Goal: Information Seeking & Learning: Find specific page/section

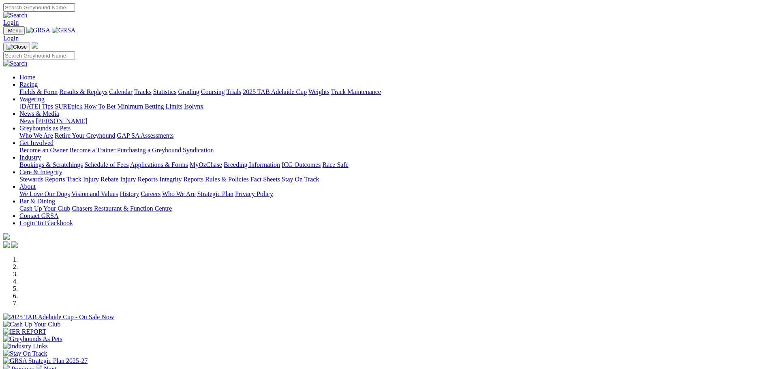
click at [58, 88] on link "Fields & Form" at bounding box center [38, 91] width 38 height 7
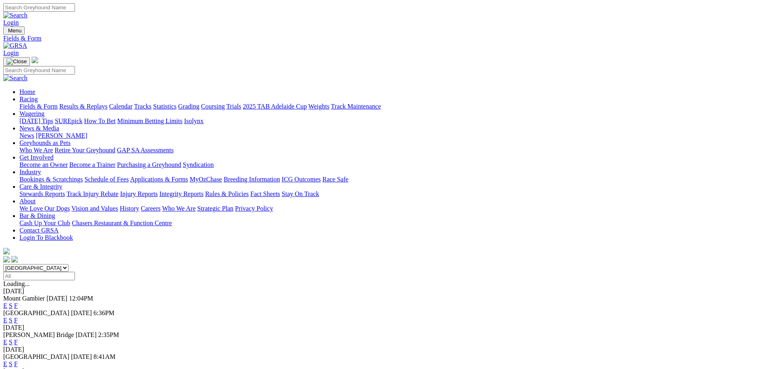
click at [69, 264] on select "South Australia New South Wales Northern Territory Queensland Tasmania Victoria…" at bounding box center [35, 268] width 65 height 8
select select "WA"
click at [69, 264] on select "South Australia New South Wales Northern Territory Queensland Tasmania Victoria…" at bounding box center [35, 268] width 65 height 8
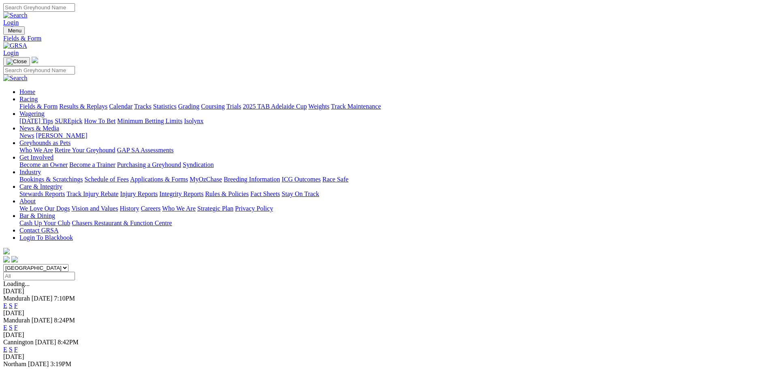
click at [18, 302] on link "F" at bounding box center [16, 305] width 4 height 7
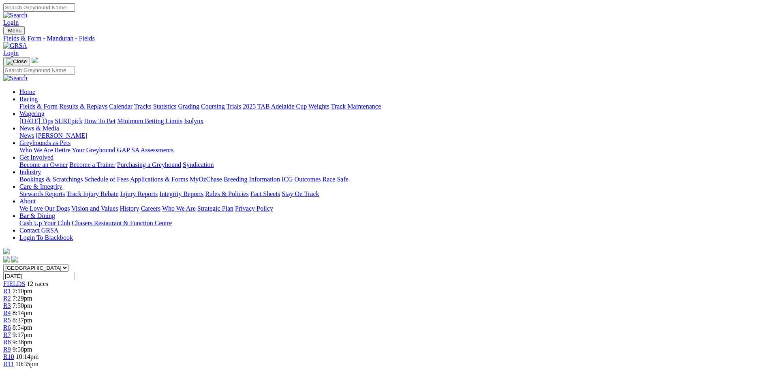
scroll to position [122, 0]
